Goal: Task Accomplishment & Management: Complete application form

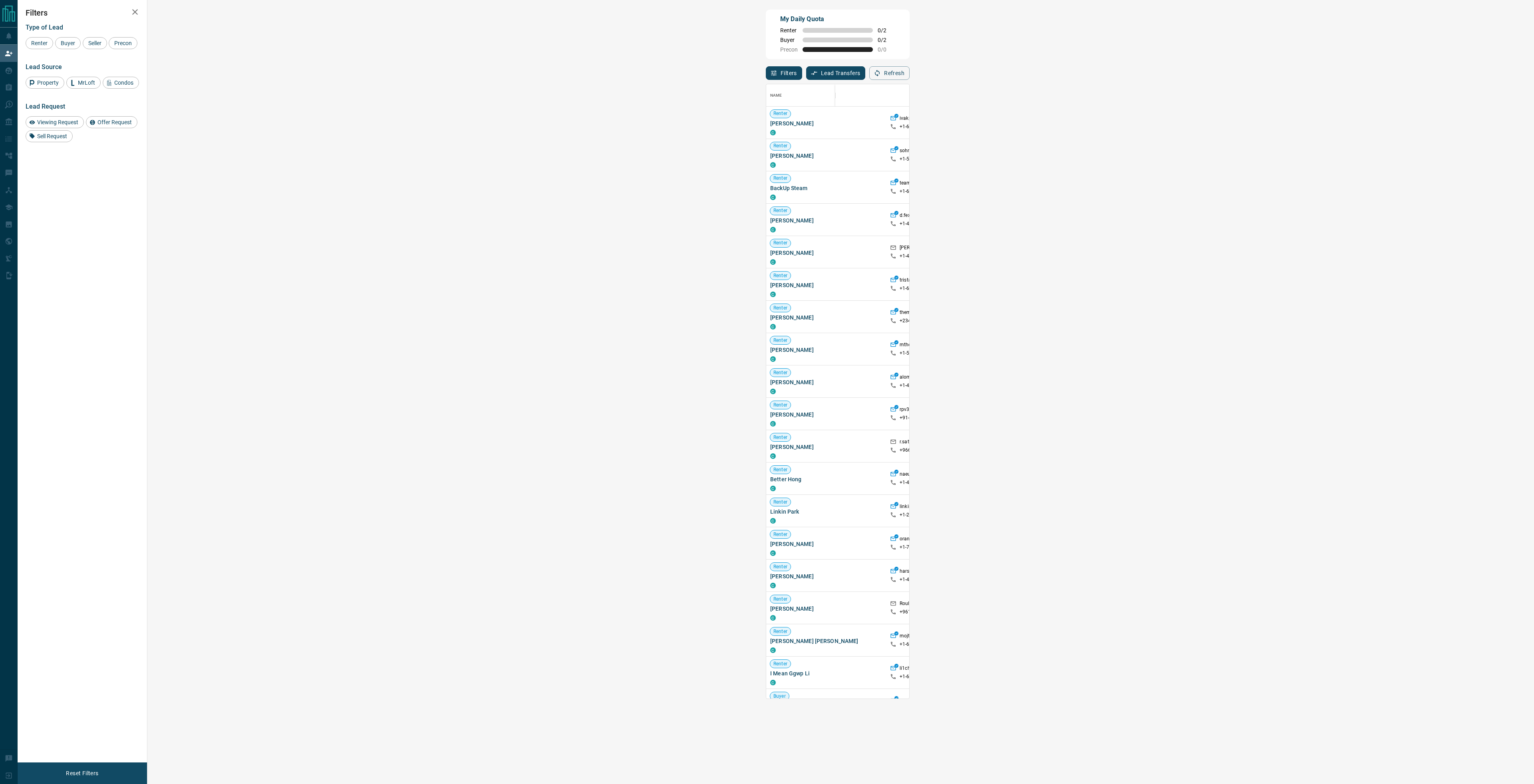
scroll to position [608, 1364]
click at [1276, 254] on strong "( 3 )" at bounding box center [1279, 251] width 6 height 5
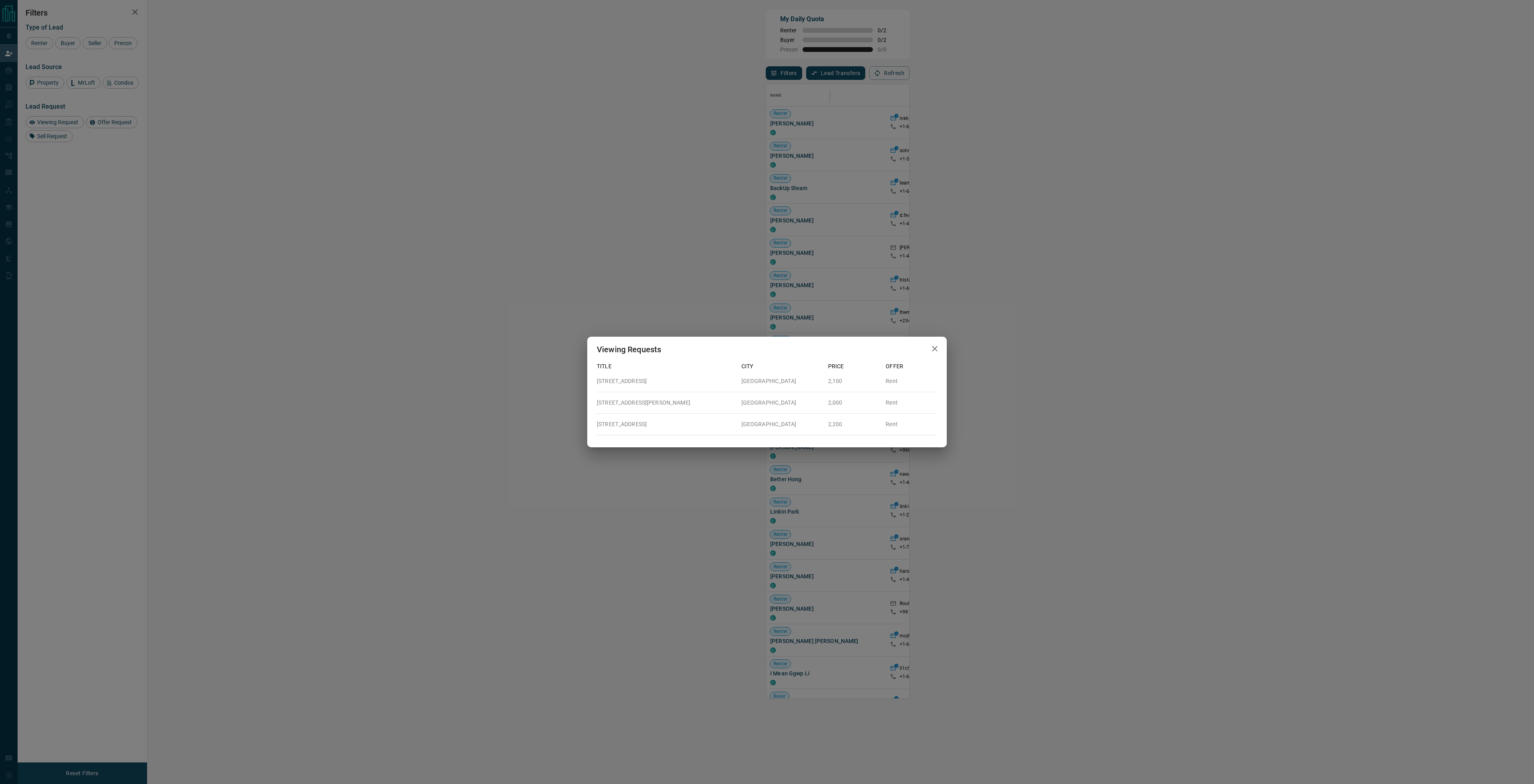
click at [934, 346] on icon "button" at bounding box center [934, 349] width 9 height 9
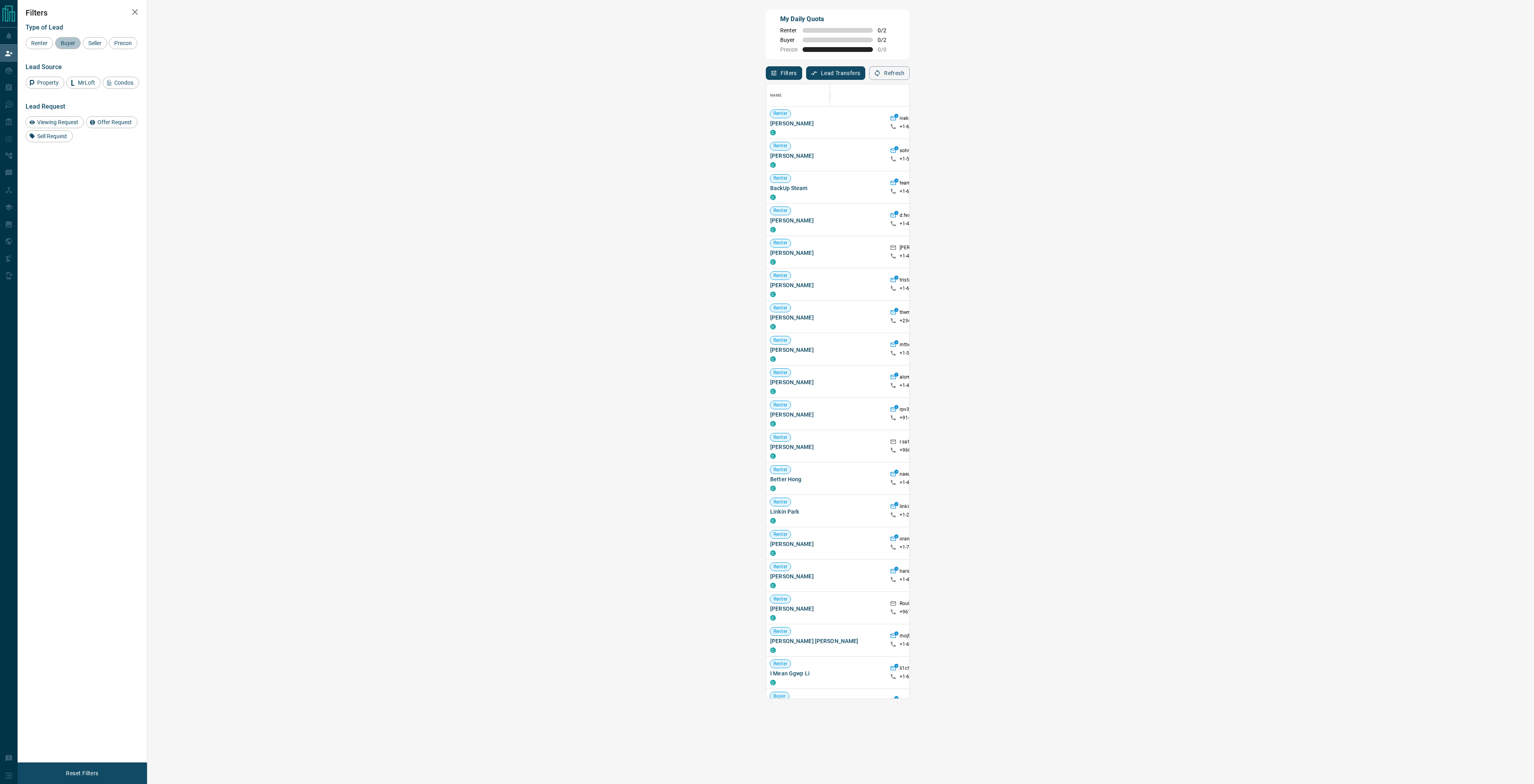
click at [70, 40] on span "Buyer" at bounding box center [68, 43] width 20 height 6
click at [1235, 155] on span "Viewing Request ( 1 )" at bounding box center [1257, 155] width 44 height 5
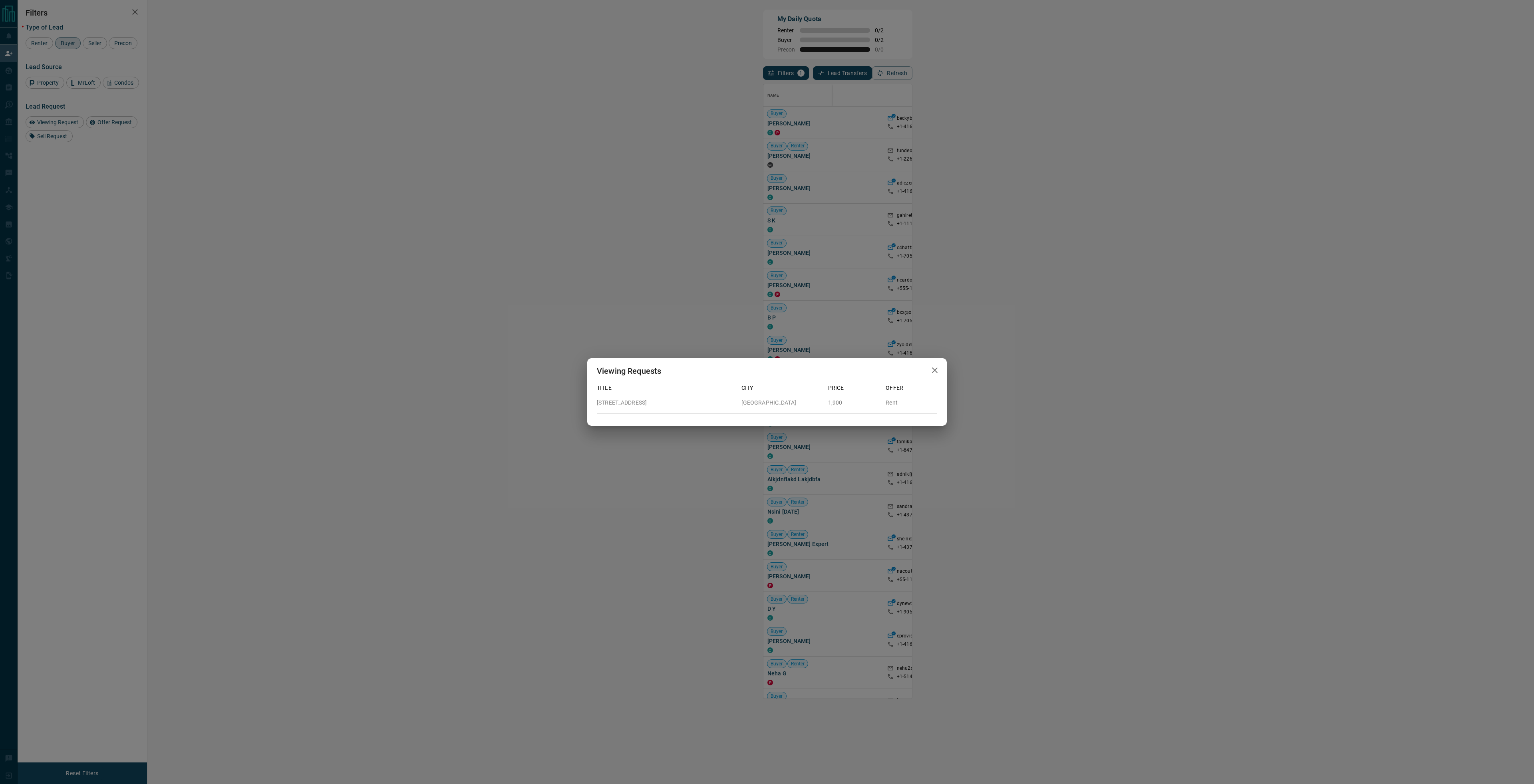
click at [933, 369] on icon "button" at bounding box center [934, 370] width 5 height 5
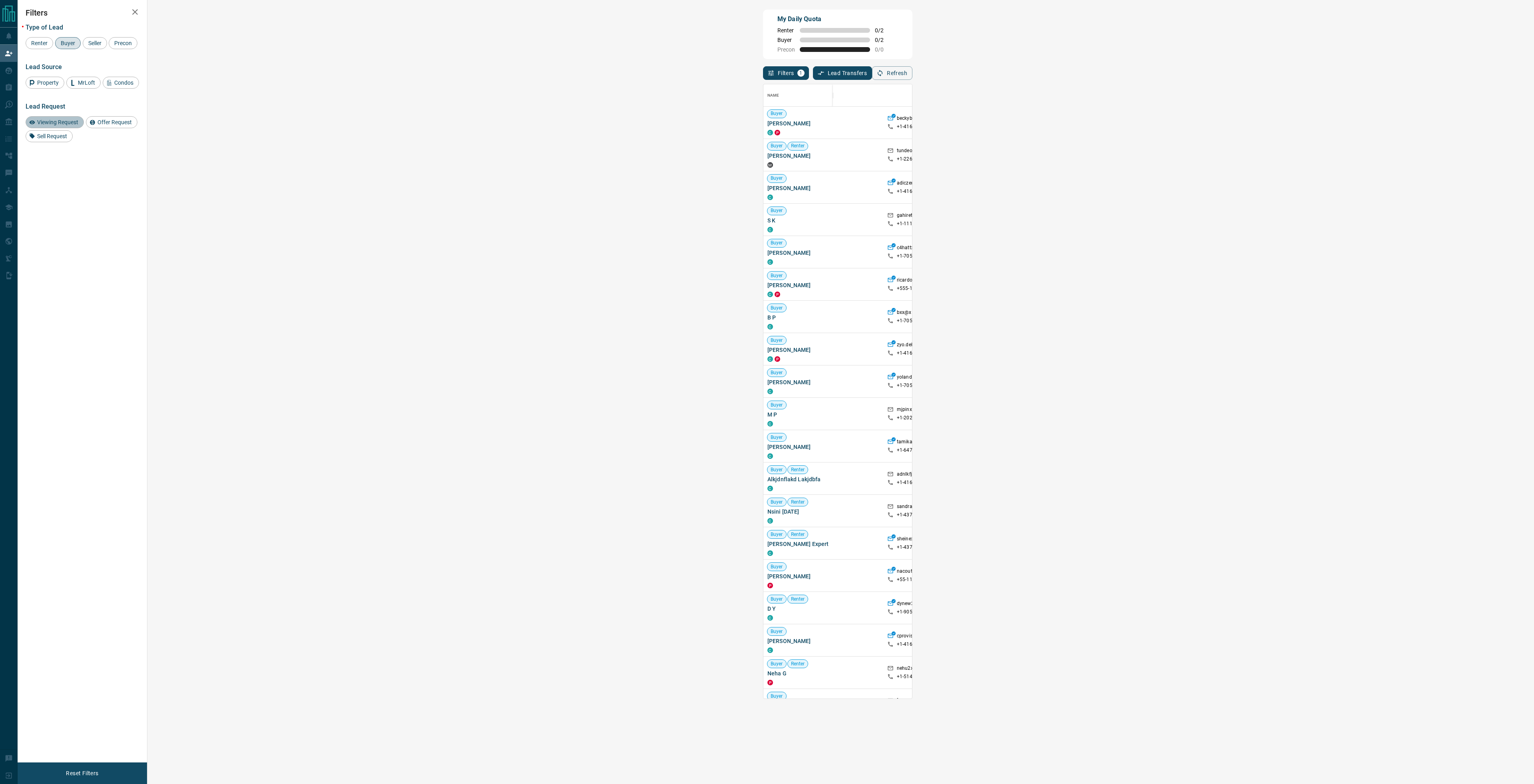
click at [70, 122] on span "Viewing Request" at bounding box center [57, 122] width 46 height 6
click at [63, 44] on span "Buyer" at bounding box center [68, 43] width 20 height 6
click at [1273, 124] on strong "( 3 )" at bounding box center [1276, 122] width 6 height 5
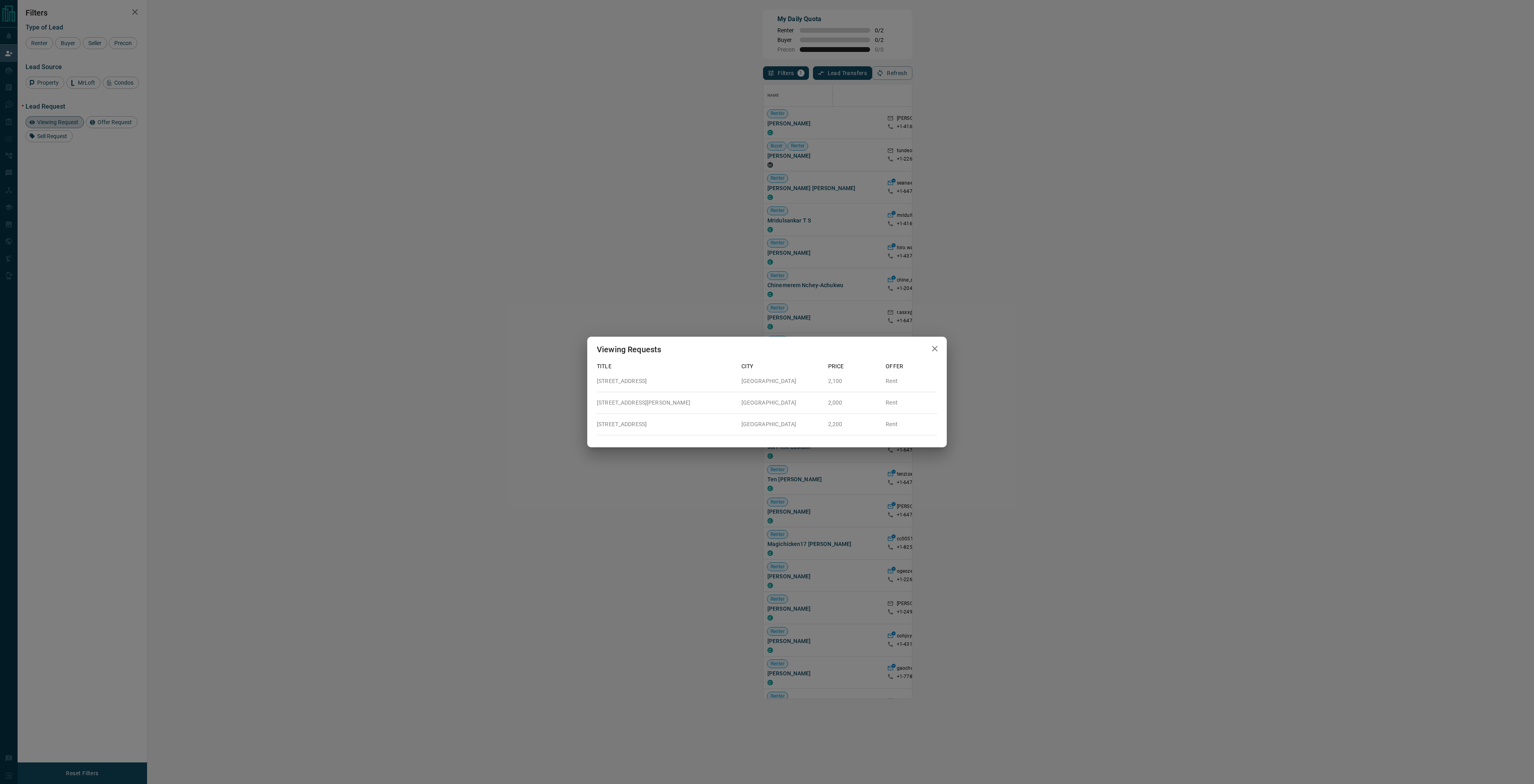
click at [937, 349] on icon "button" at bounding box center [934, 349] width 9 height 9
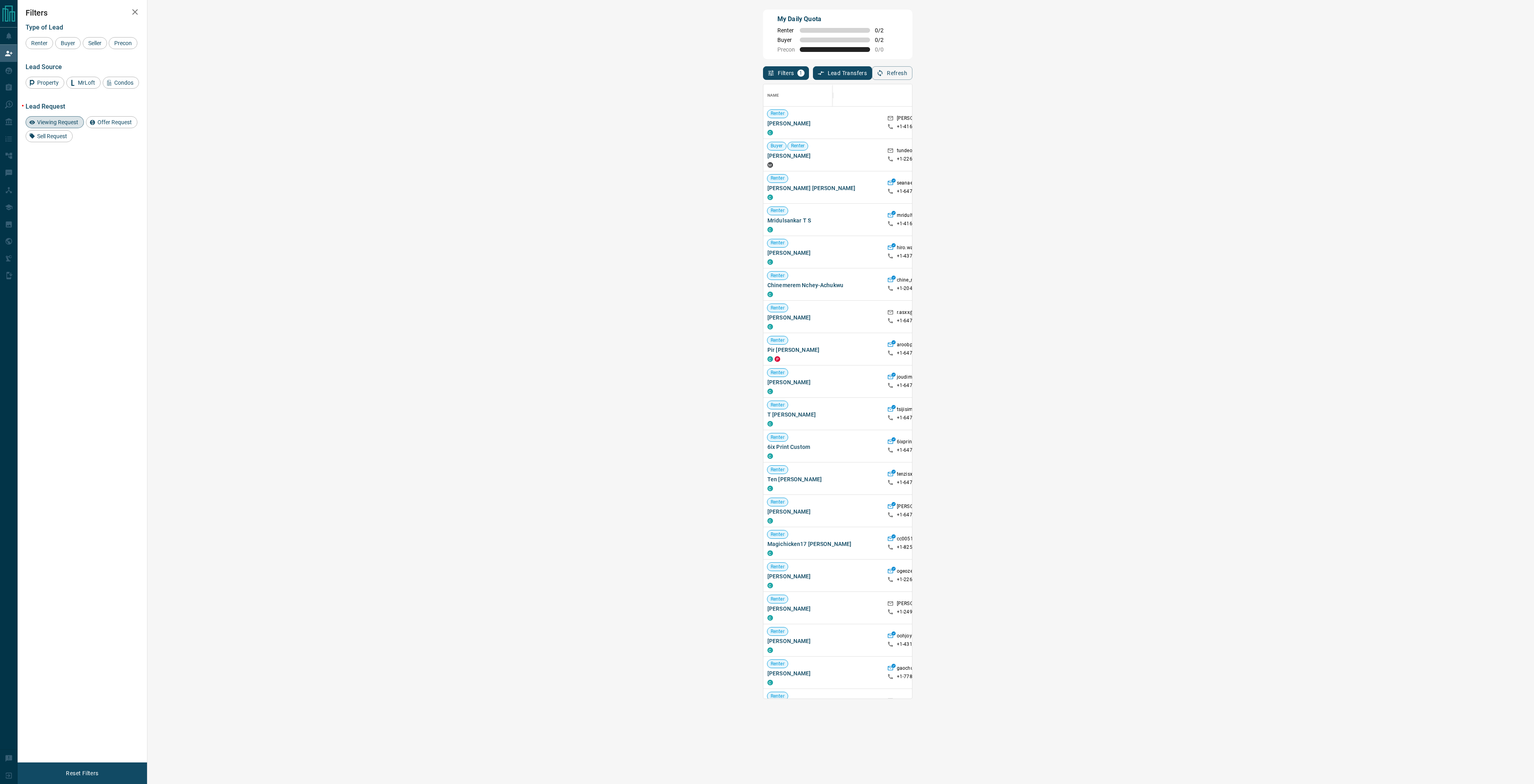
click at [1235, 189] on span "Viewing Request ( 1 )" at bounding box center [1257, 187] width 44 height 5
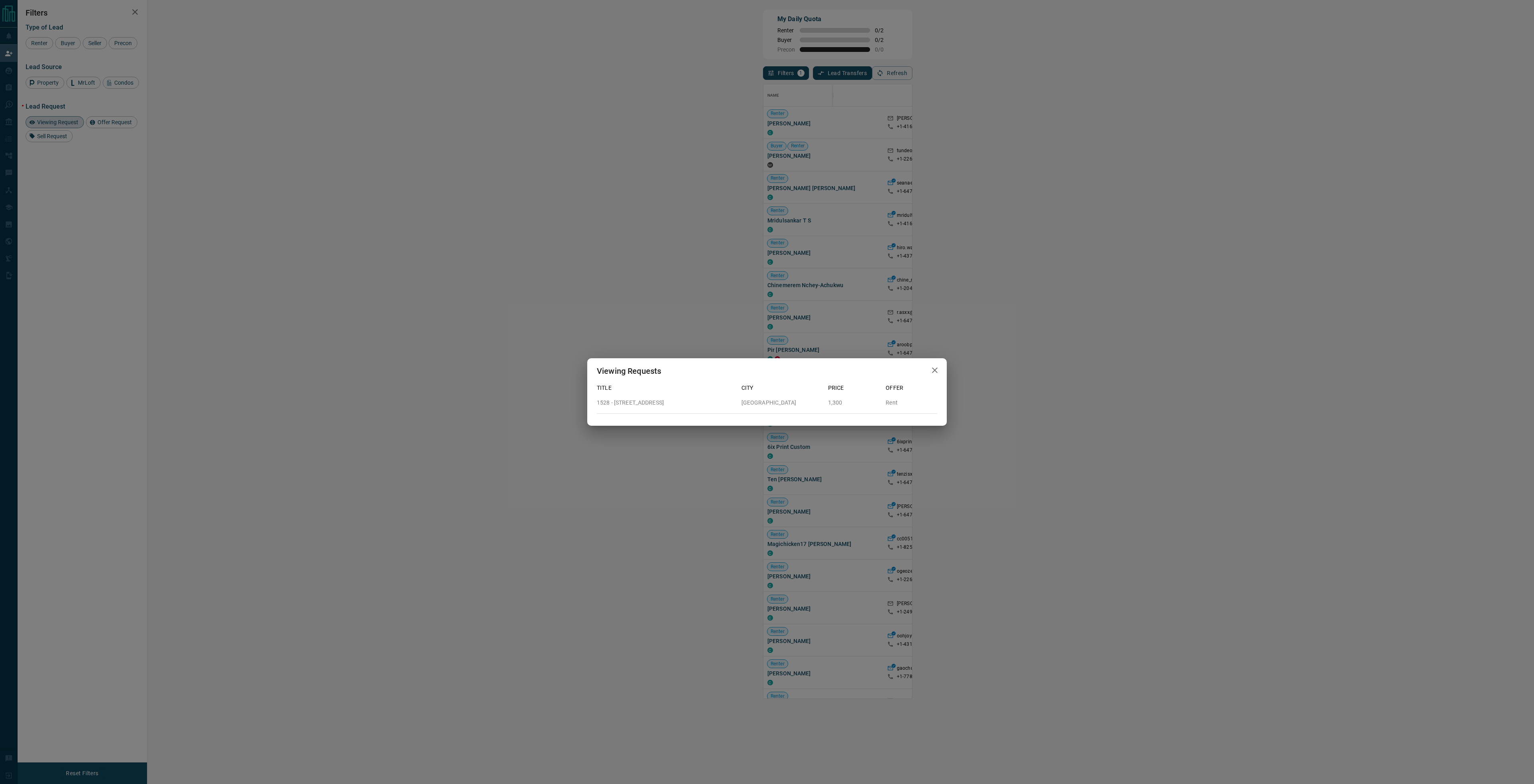
click at [939, 366] on icon "button" at bounding box center [934, 370] width 9 height 9
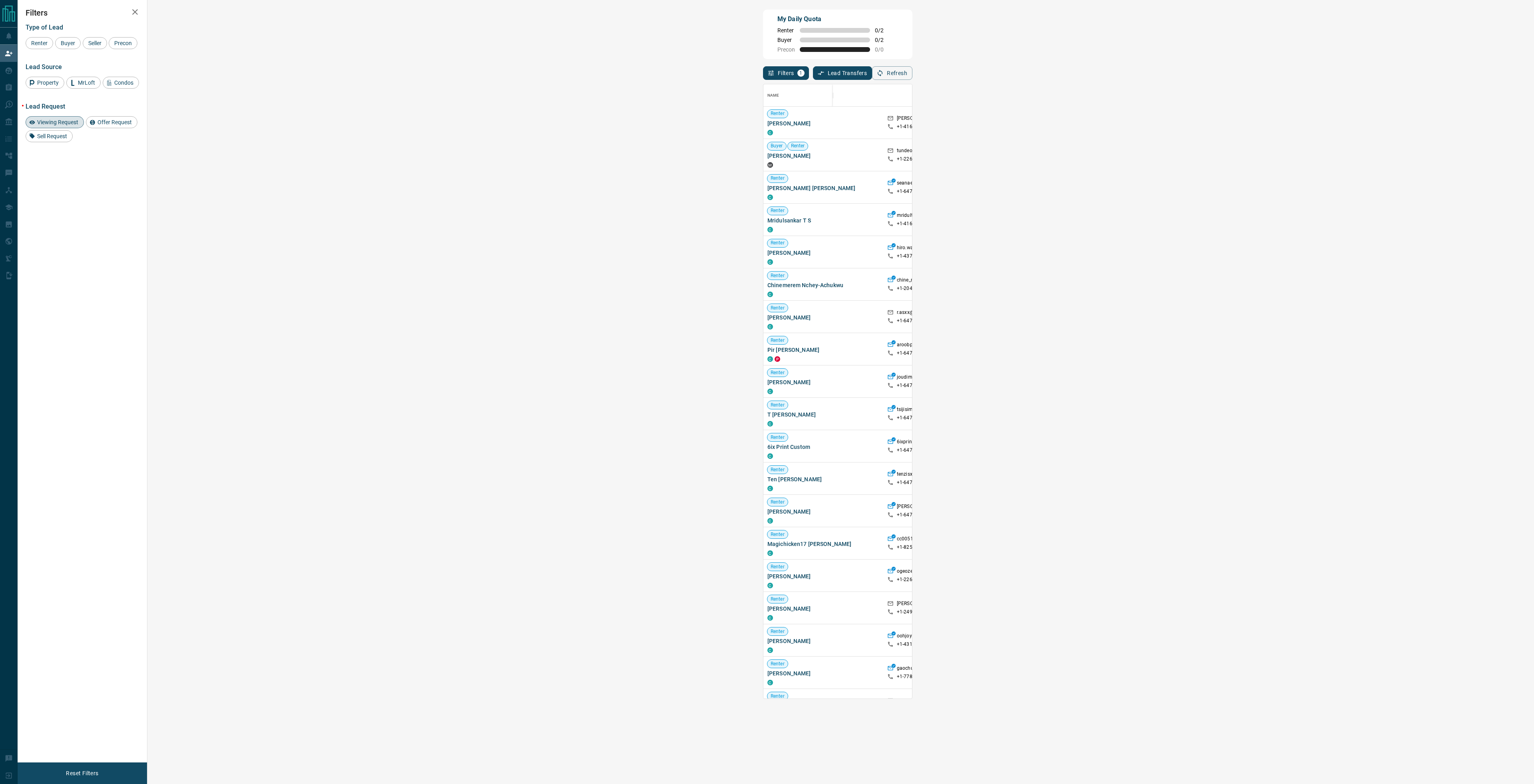
click at [1235, 157] on span "Viewing Request ( 1 )" at bounding box center [1257, 155] width 44 height 5
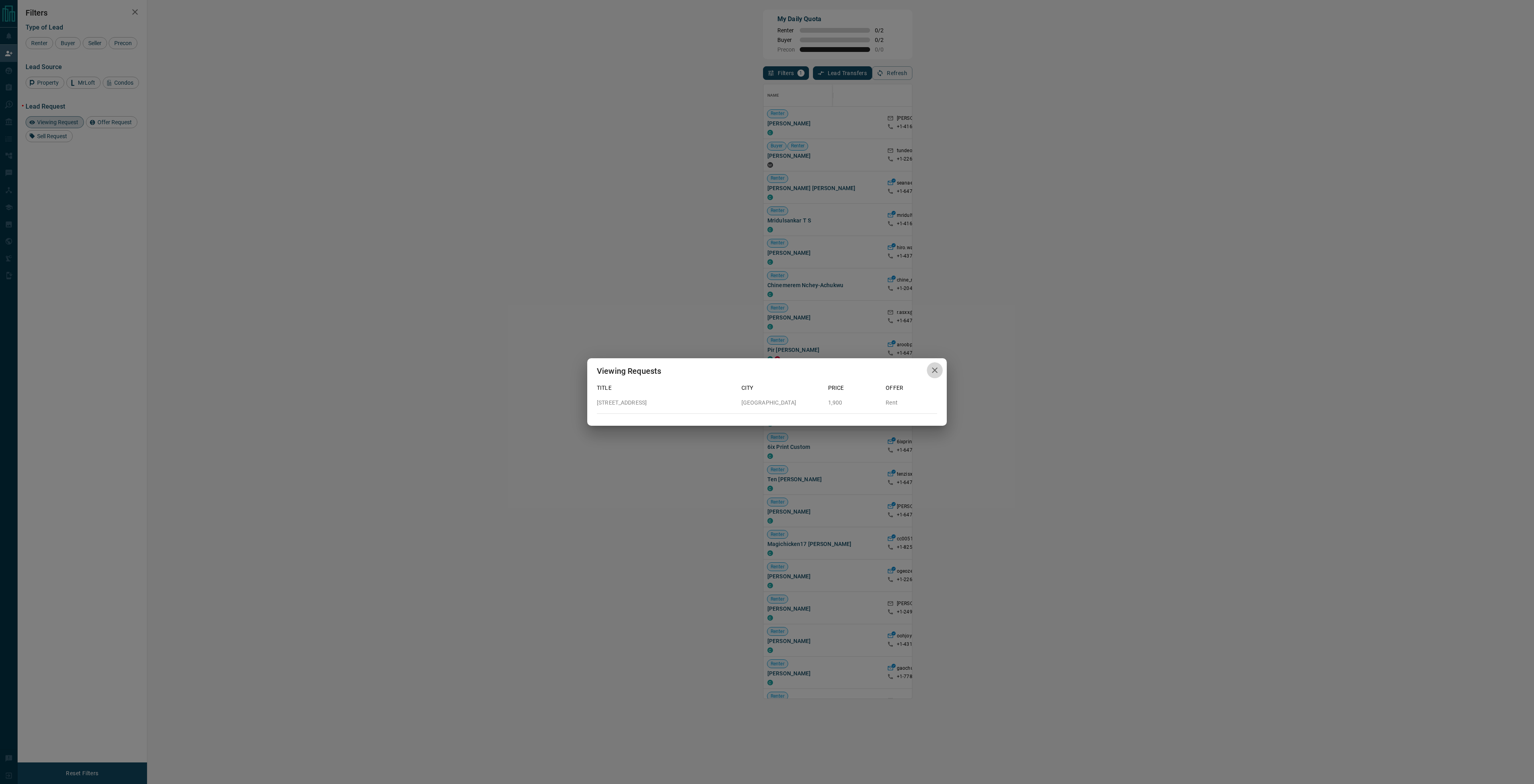
click at [931, 369] on icon "button" at bounding box center [934, 370] width 9 height 9
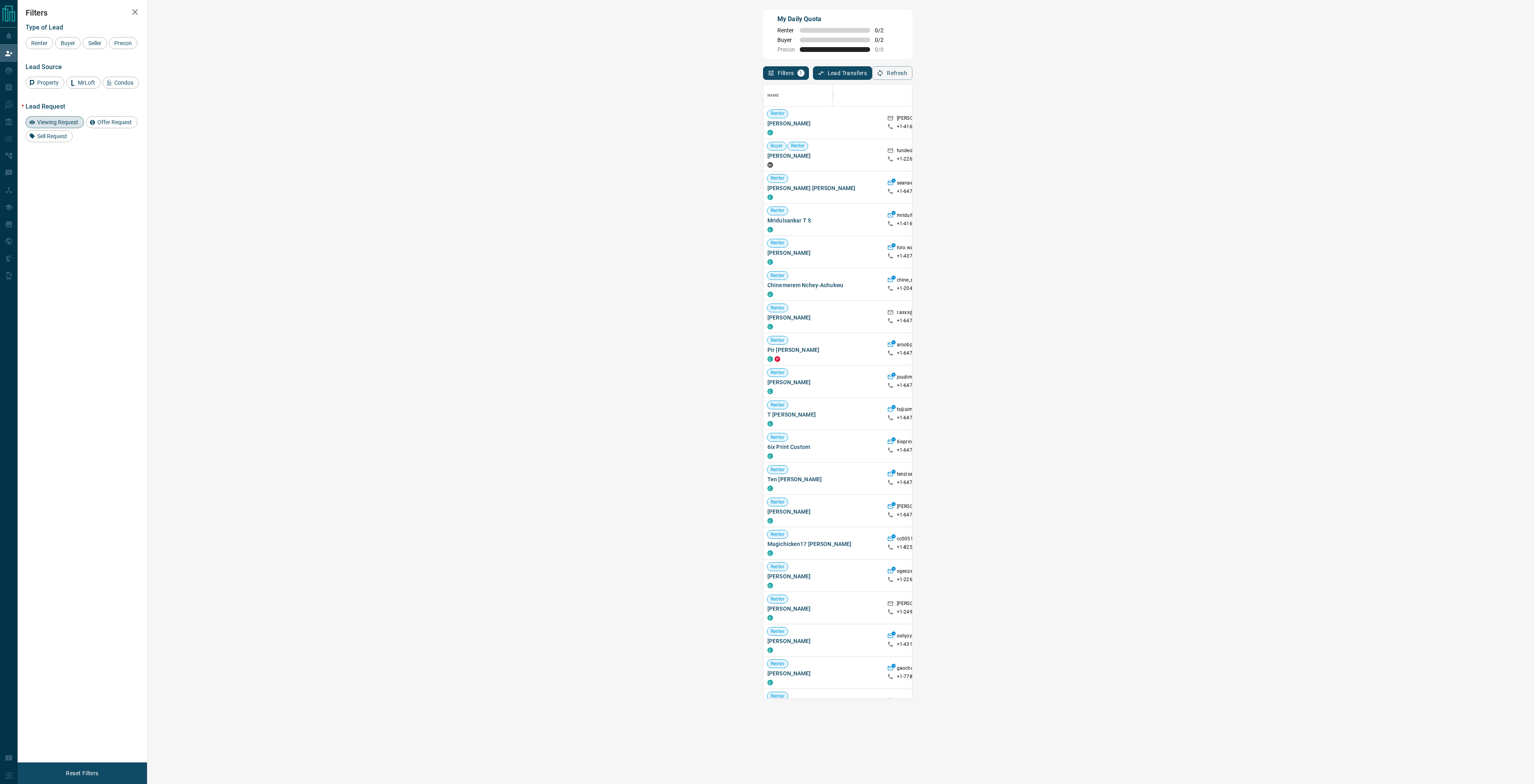
click at [1227, 127] on div "Viewing Request ( 3 )" at bounding box center [1254, 122] width 55 height 10
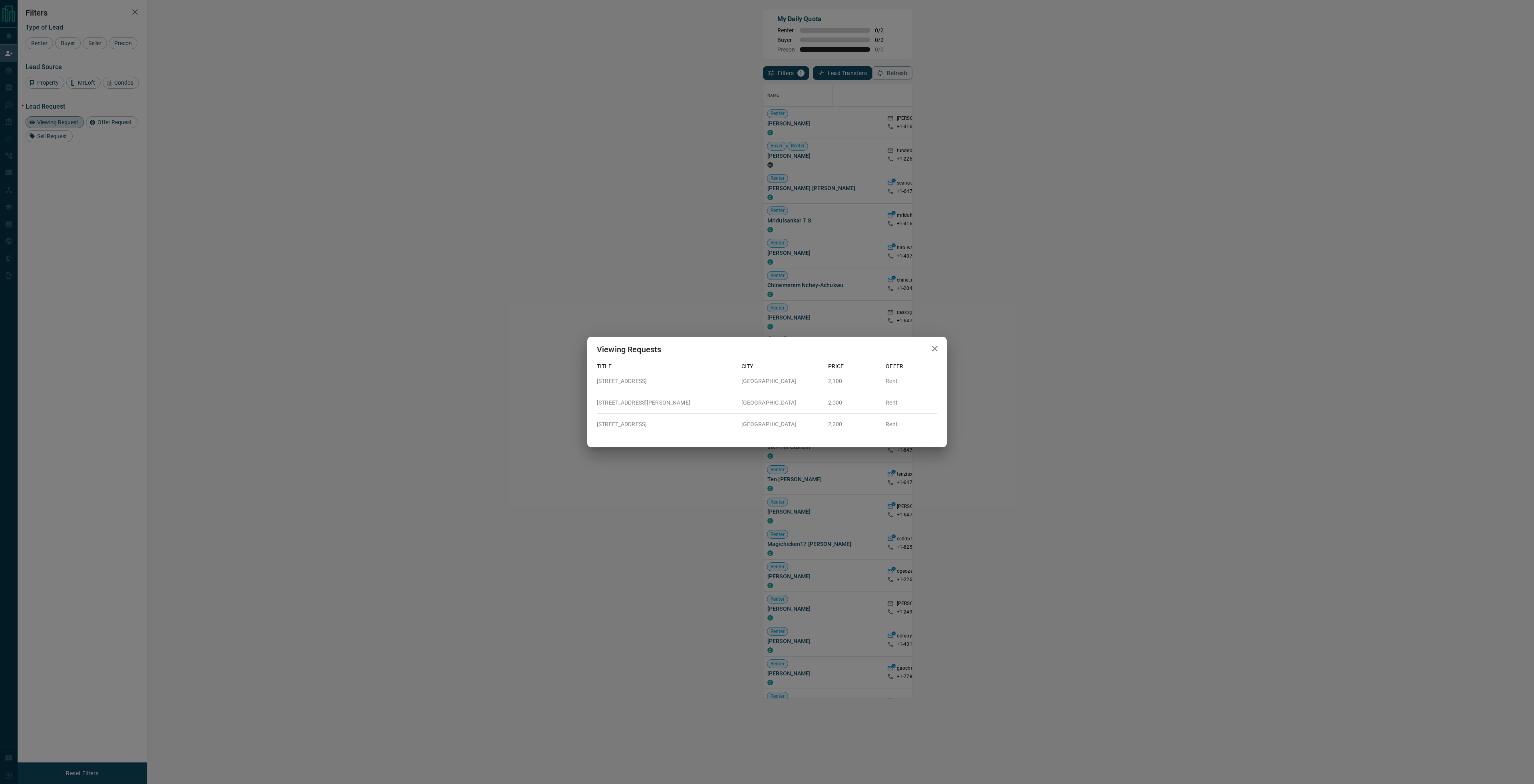
click at [931, 349] on icon "button" at bounding box center [934, 349] width 9 height 9
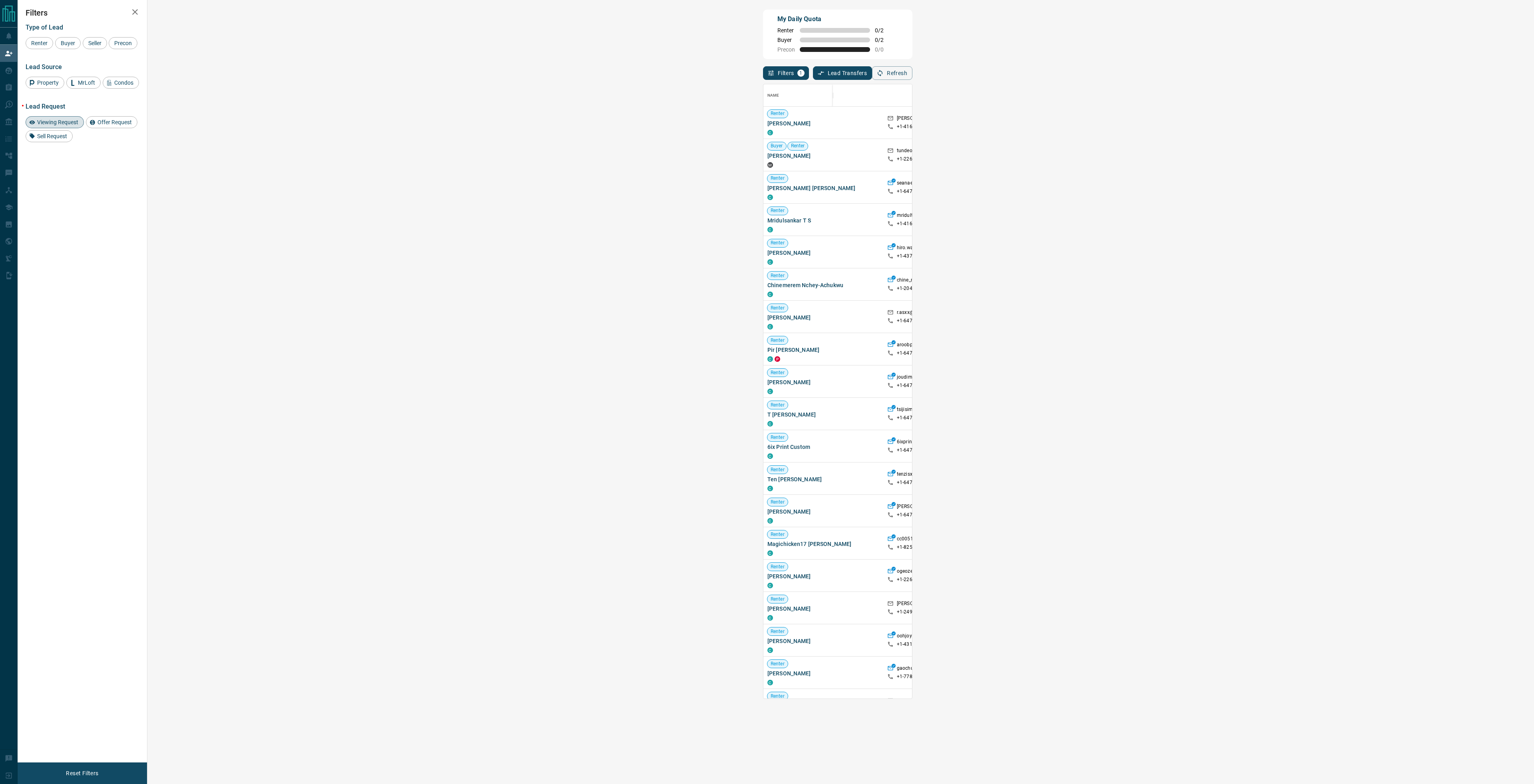
drag, startPoint x: 62, startPoint y: 124, endPoint x: 74, endPoint y: 111, distance: 17.7
click at [63, 124] on span "Viewing Request" at bounding box center [57, 122] width 46 height 6
drag, startPoint x: 201, startPoint y: 159, endPoint x: 154, endPoint y: 156, distance: 47.1
click at [767, 156] on div "Renter [PERSON_NAME] C" at bounding box center [826, 155] width 120 height 32
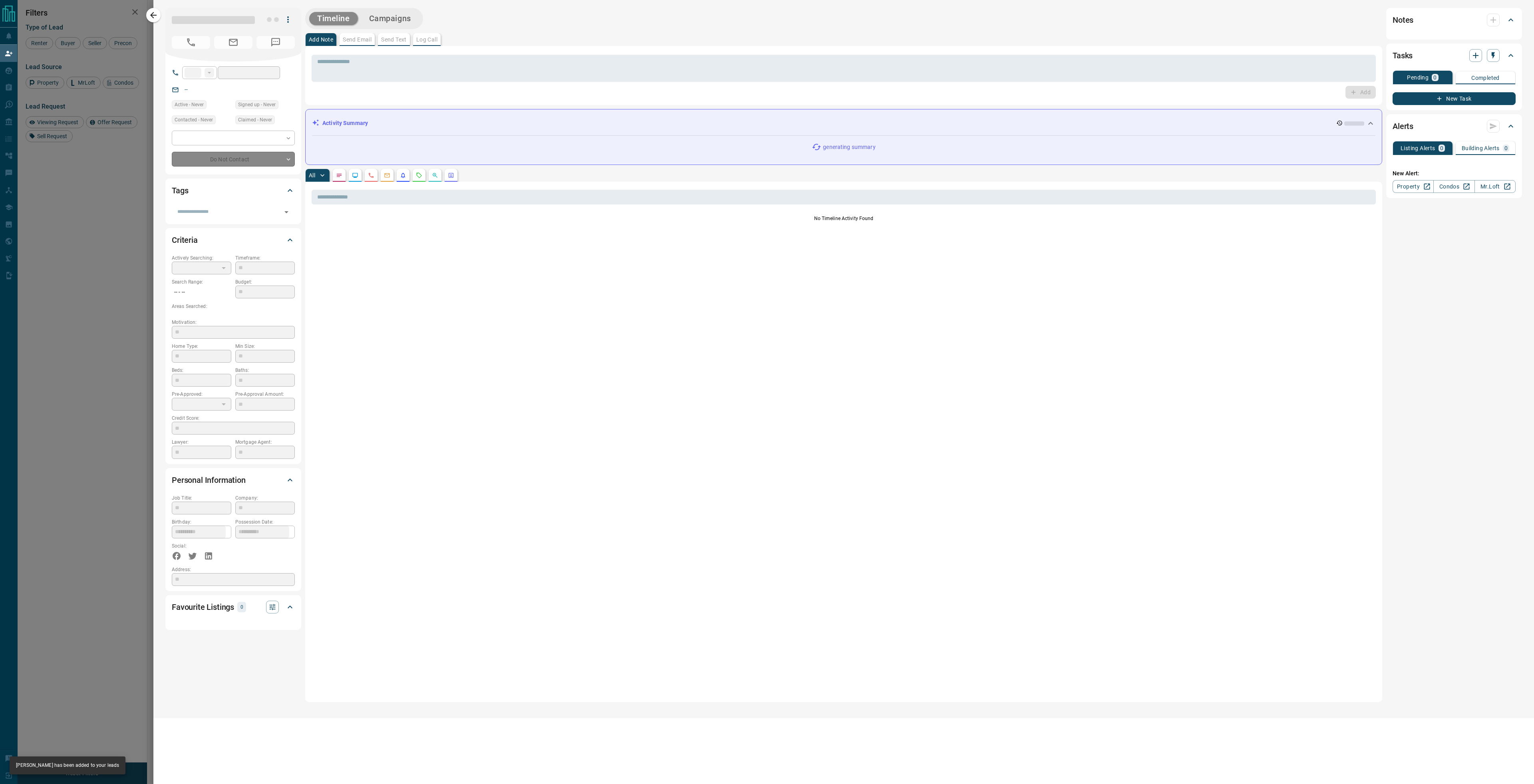
type input "**"
type input "**********"
type input "**"
type input "*"
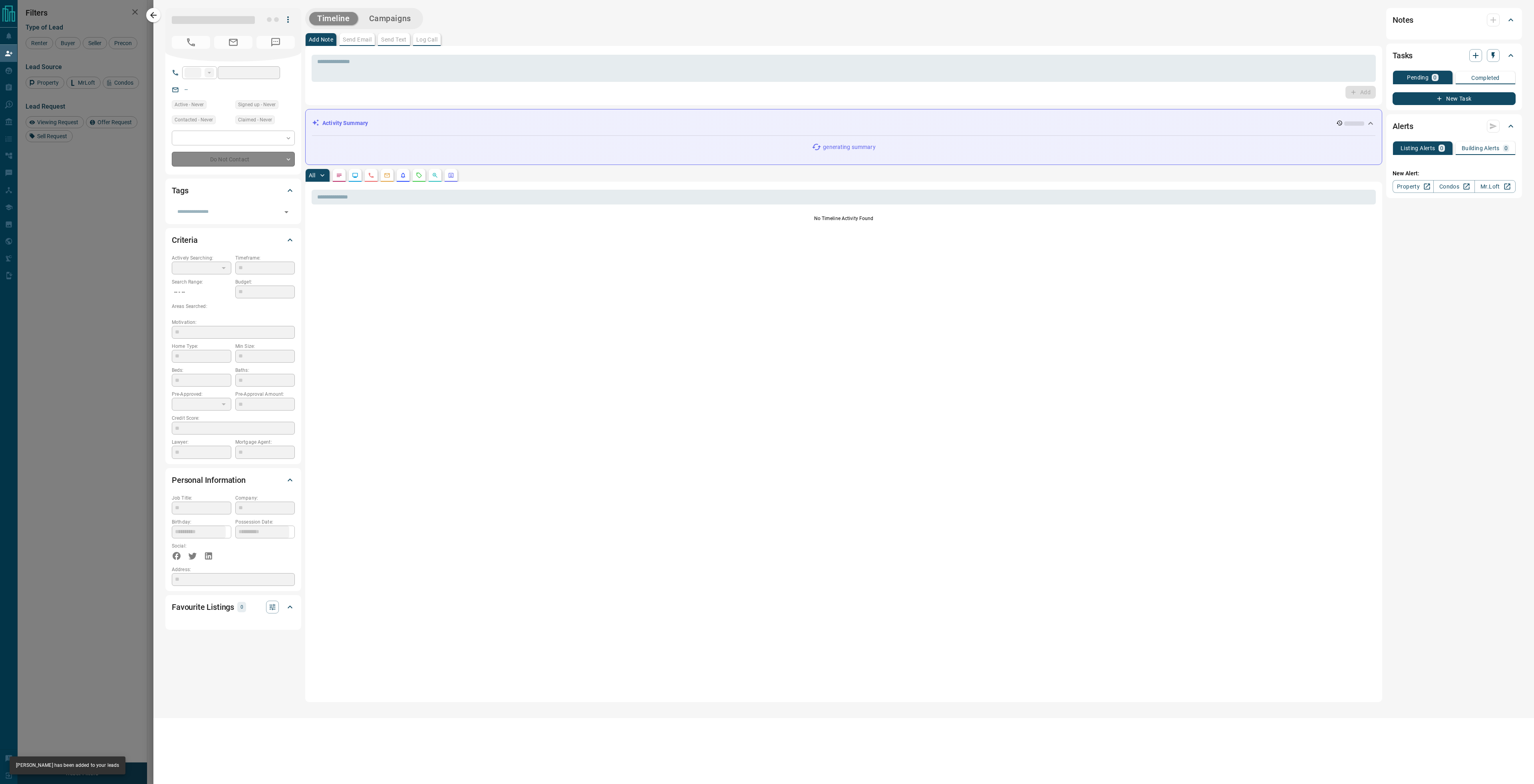
type input "**********"
type input "*******"
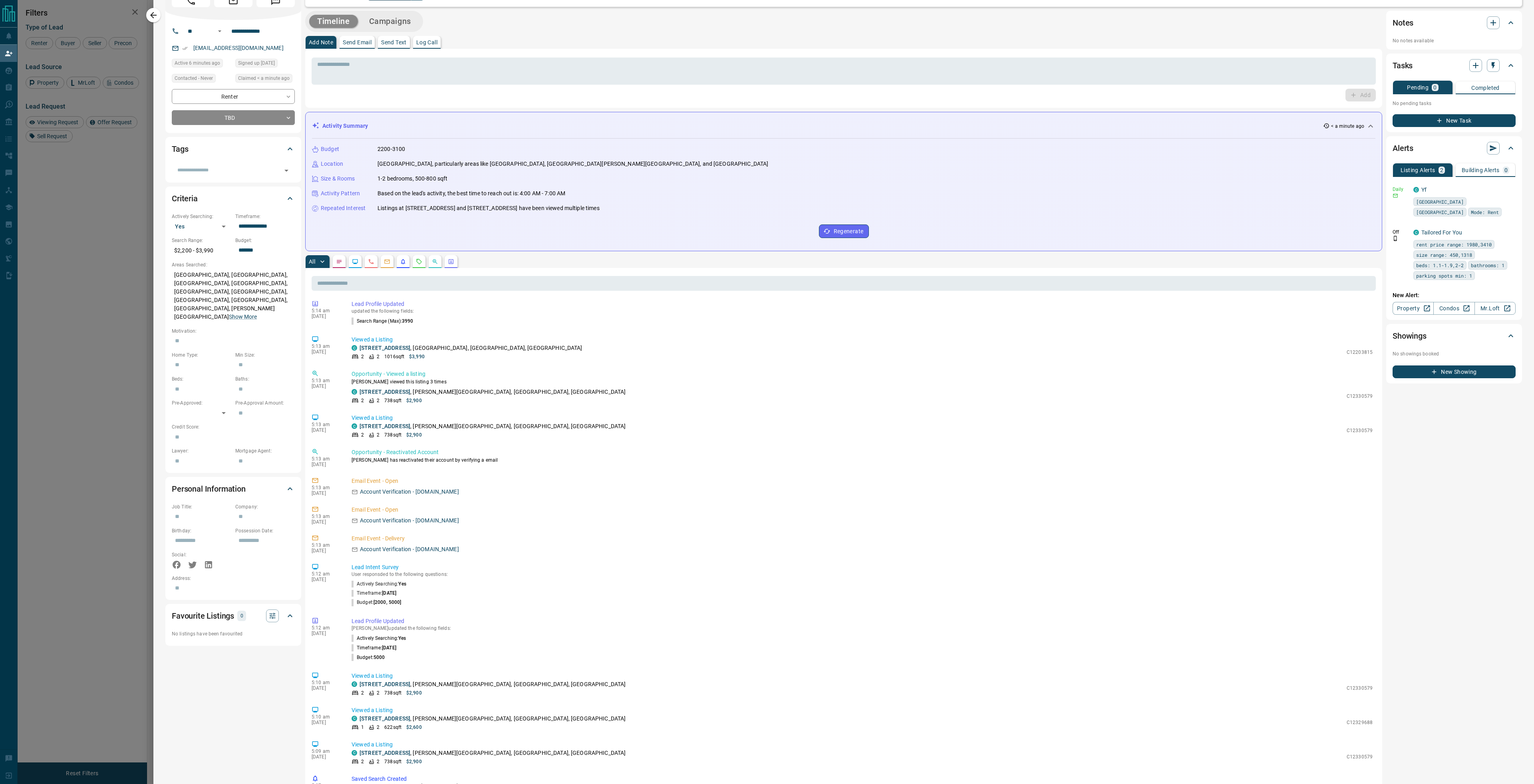
scroll to position [0, 0]
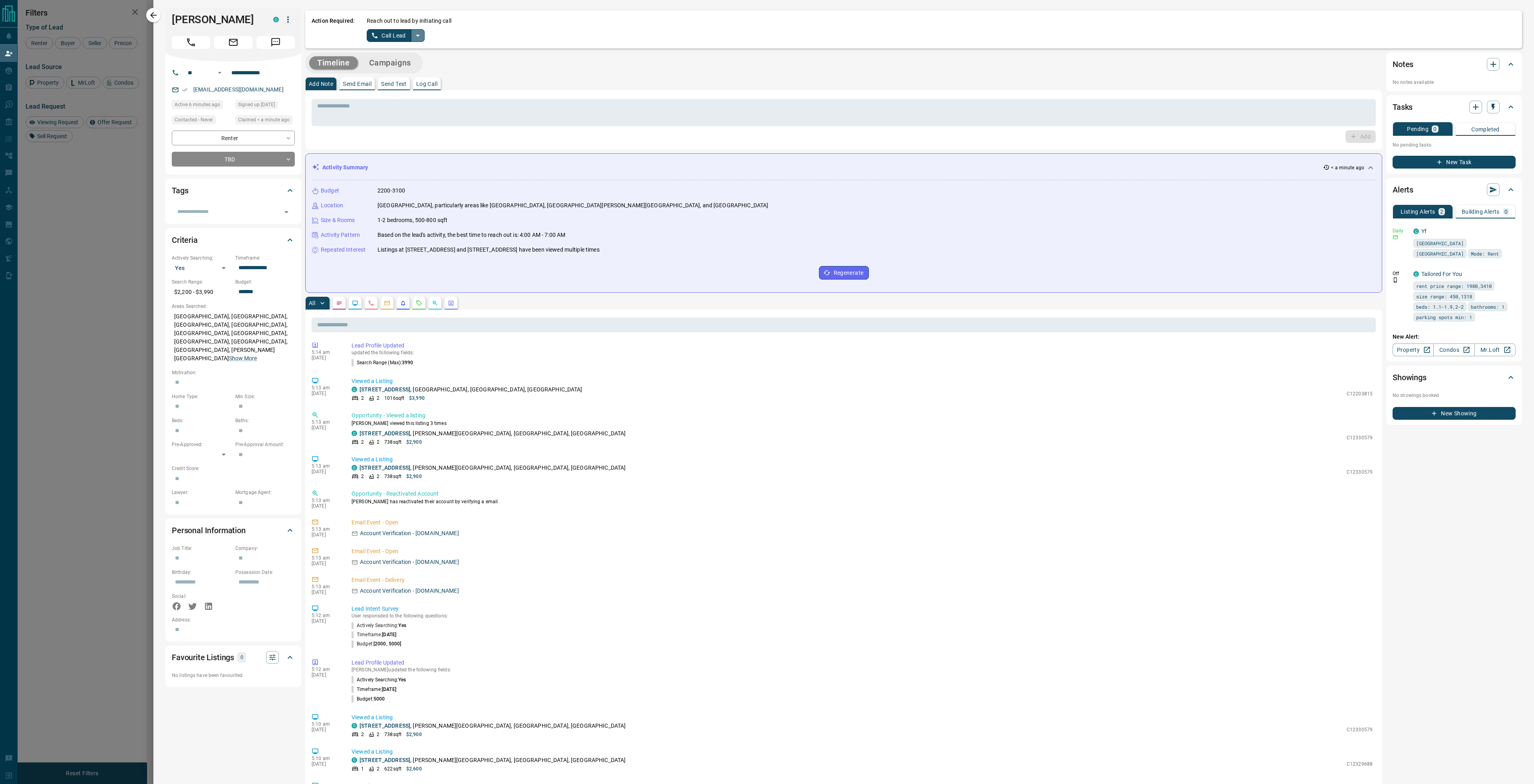
click at [422, 38] on button "split button" at bounding box center [418, 36] width 14 height 13
click at [408, 61] on li "Log Manual Call" at bounding box center [395, 63] width 49 height 12
click at [405, 38] on button "Log Manual Call" at bounding box center [393, 36] width 53 height 13
click at [386, 33] on button "No" at bounding box center [389, 36] width 14 height 12
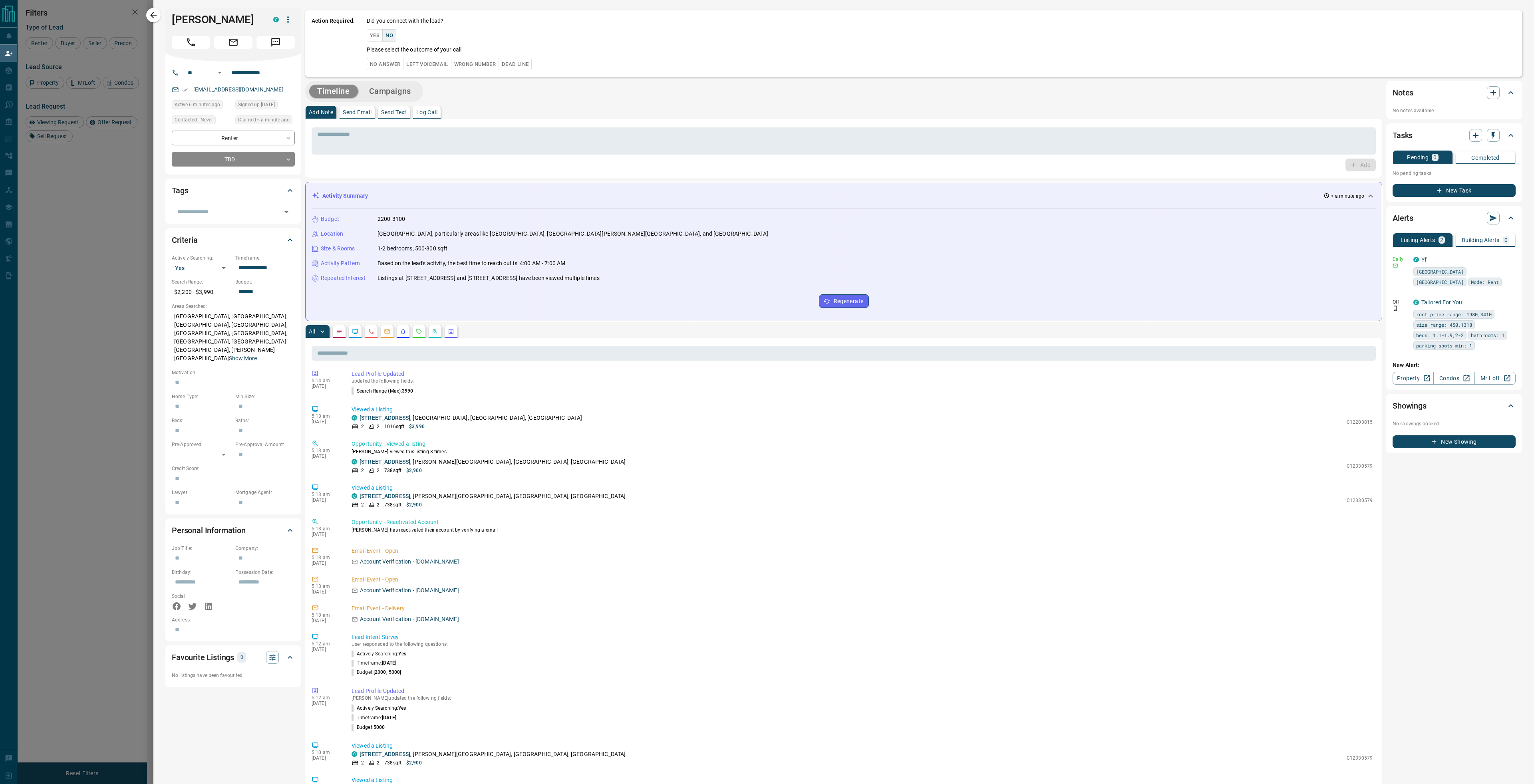
click at [382, 62] on button "No Answer" at bounding box center [385, 64] width 37 height 12
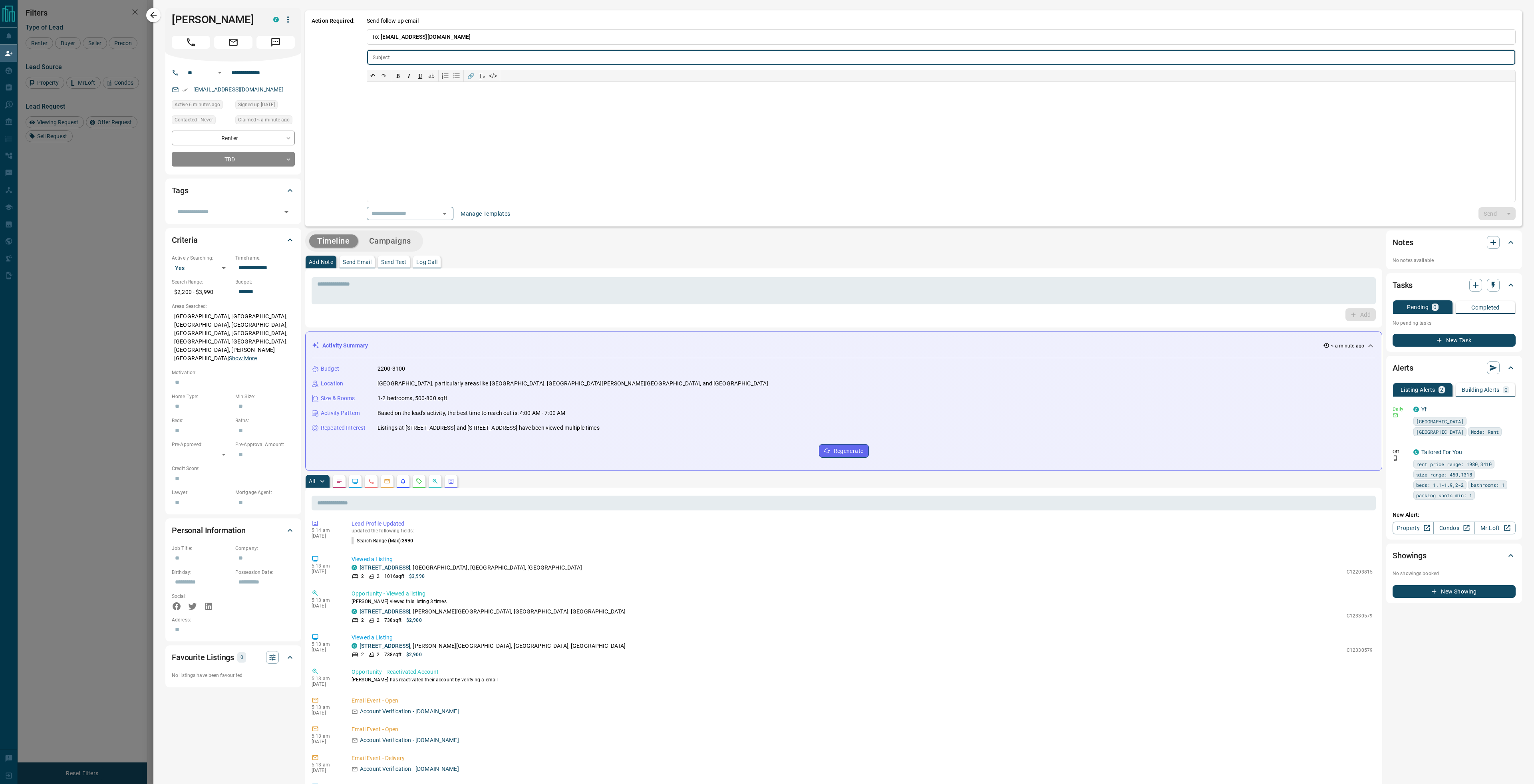
type input "**********"
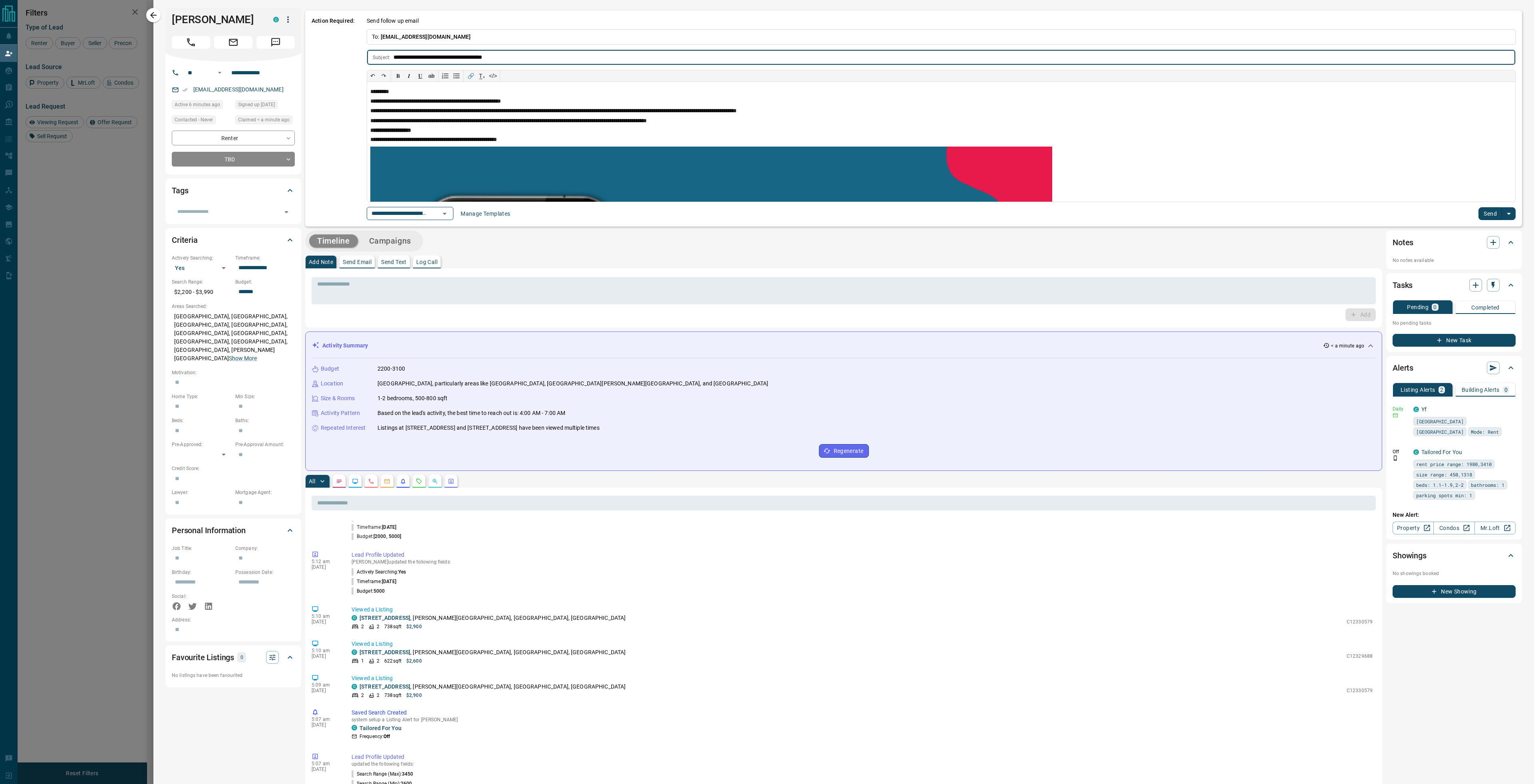
scroll to position [980, 0]
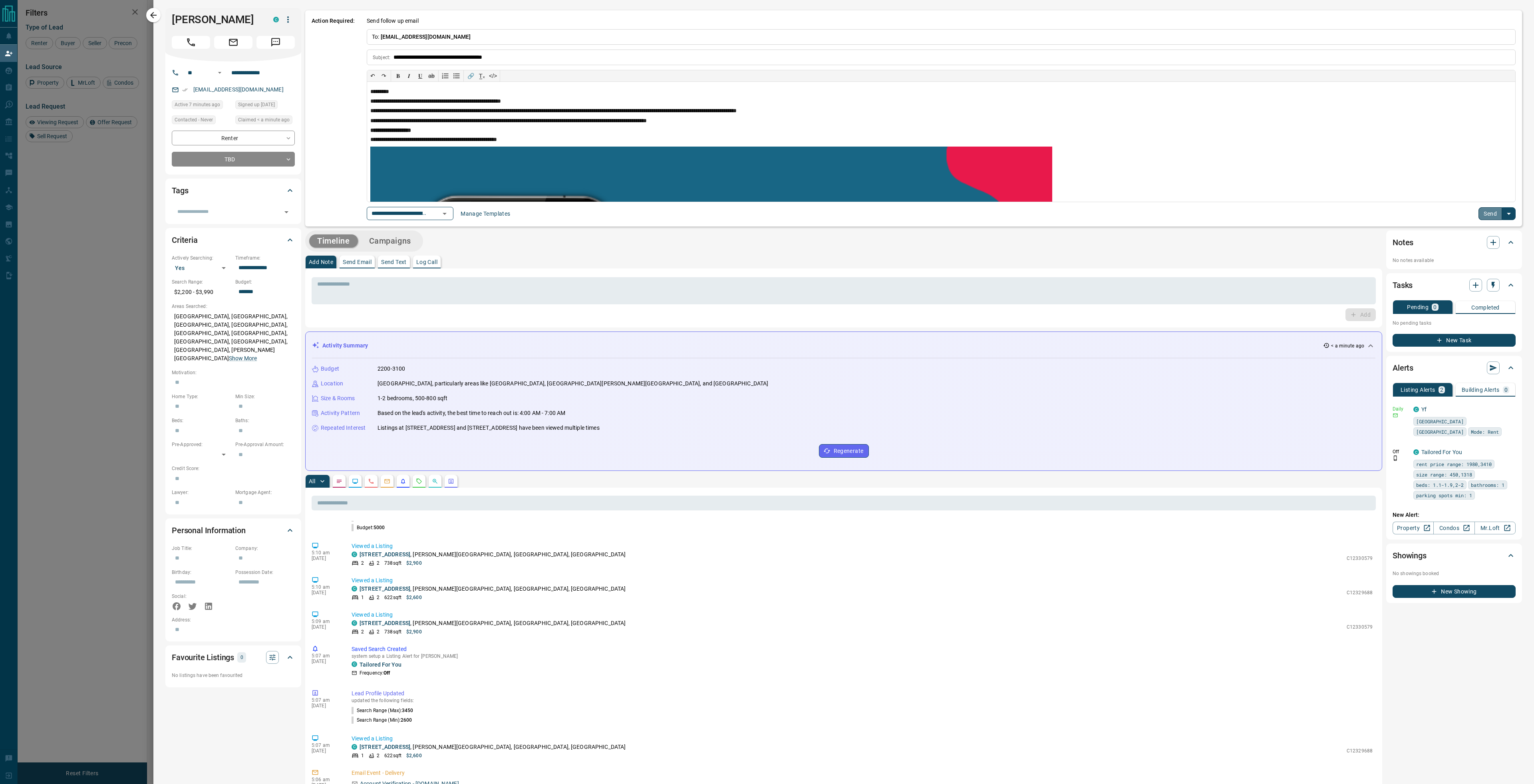
click at [1489, 212] on button "Send" at bounding box center [1490, 213] width 23 height 13
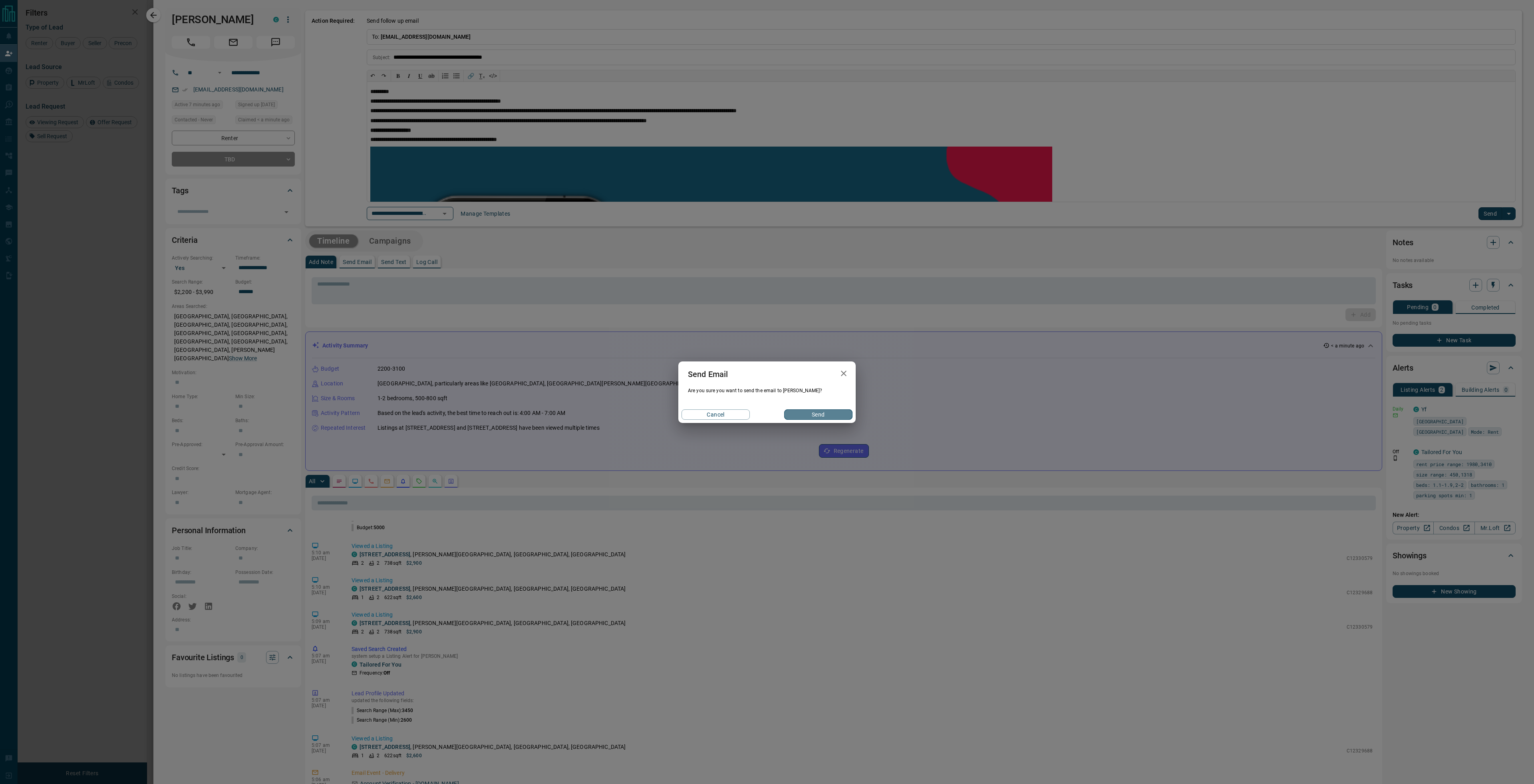
click at [817, 417] on button "Send" at bounding box center [818, 414] width 68 height 10
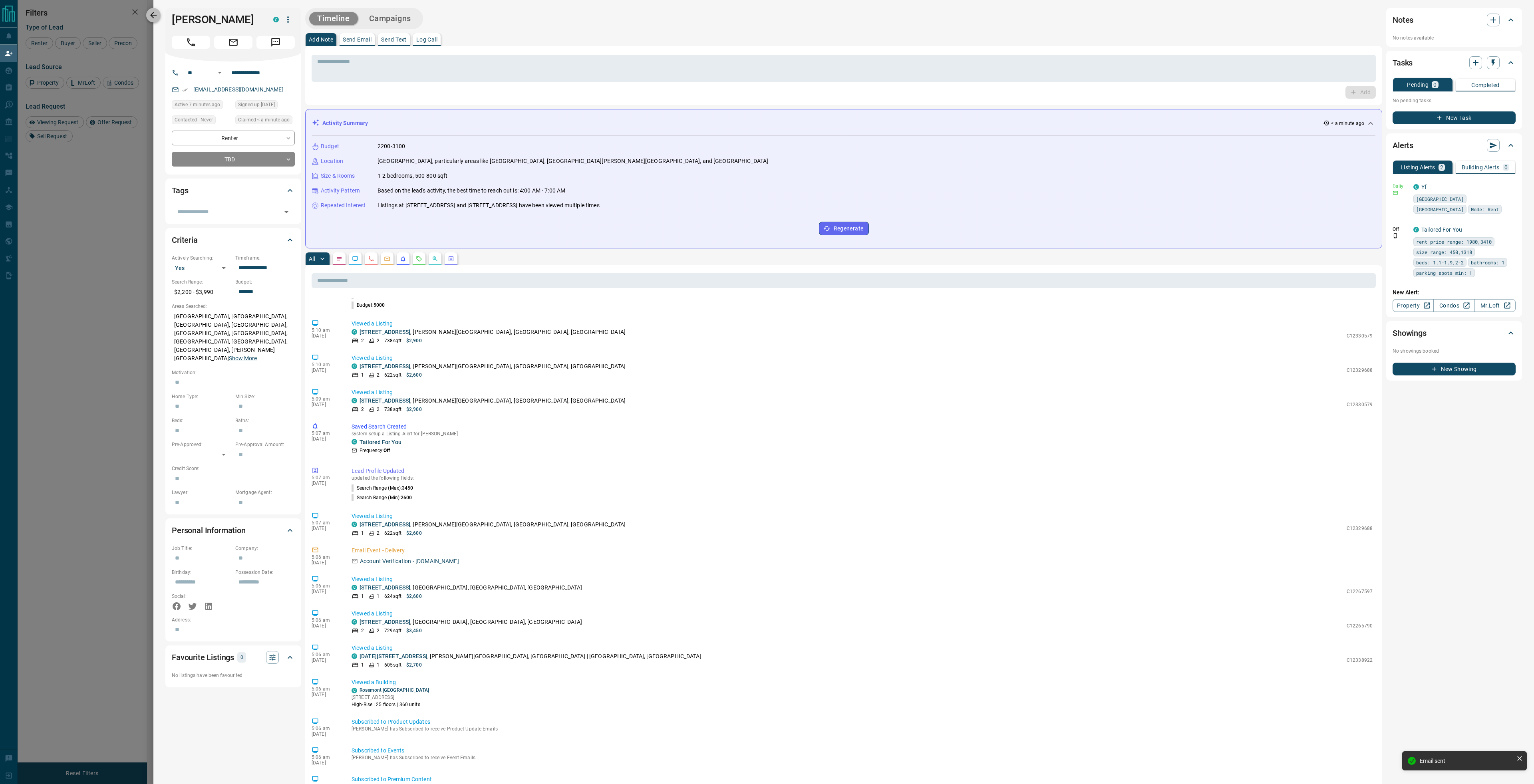
click at [153, 16] on icon "button" at bounding box center [153, 15] width 9 height 9
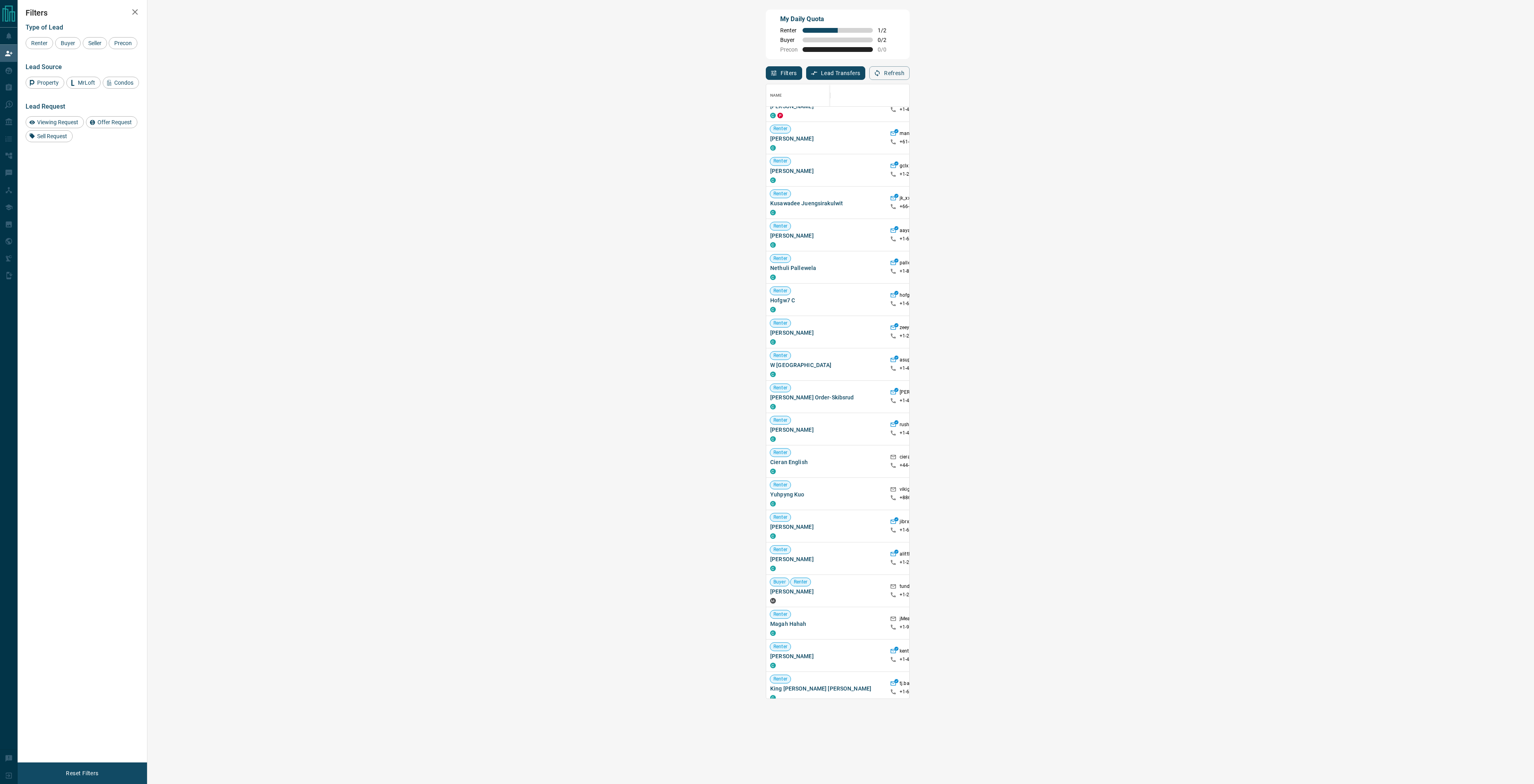
scroll to position [760, 0]
